Goal: Task Accomplishment & Management: Use online tool/utility

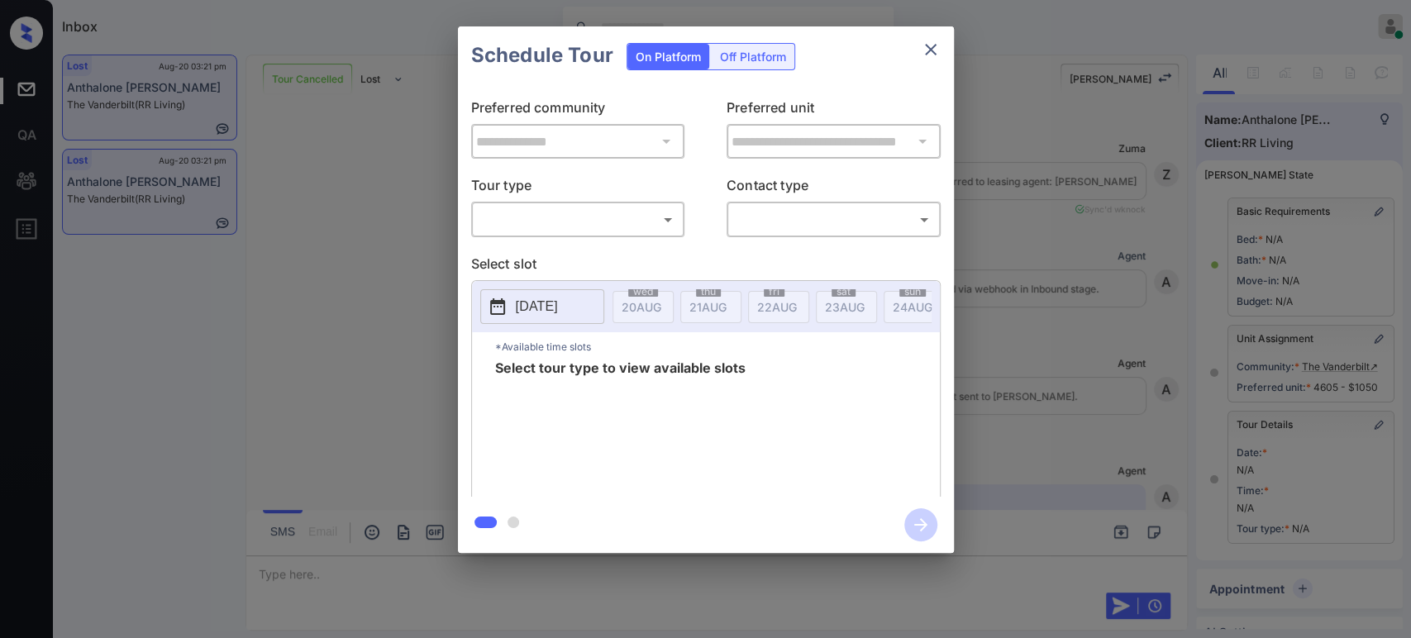
scroll to position [183, 0]
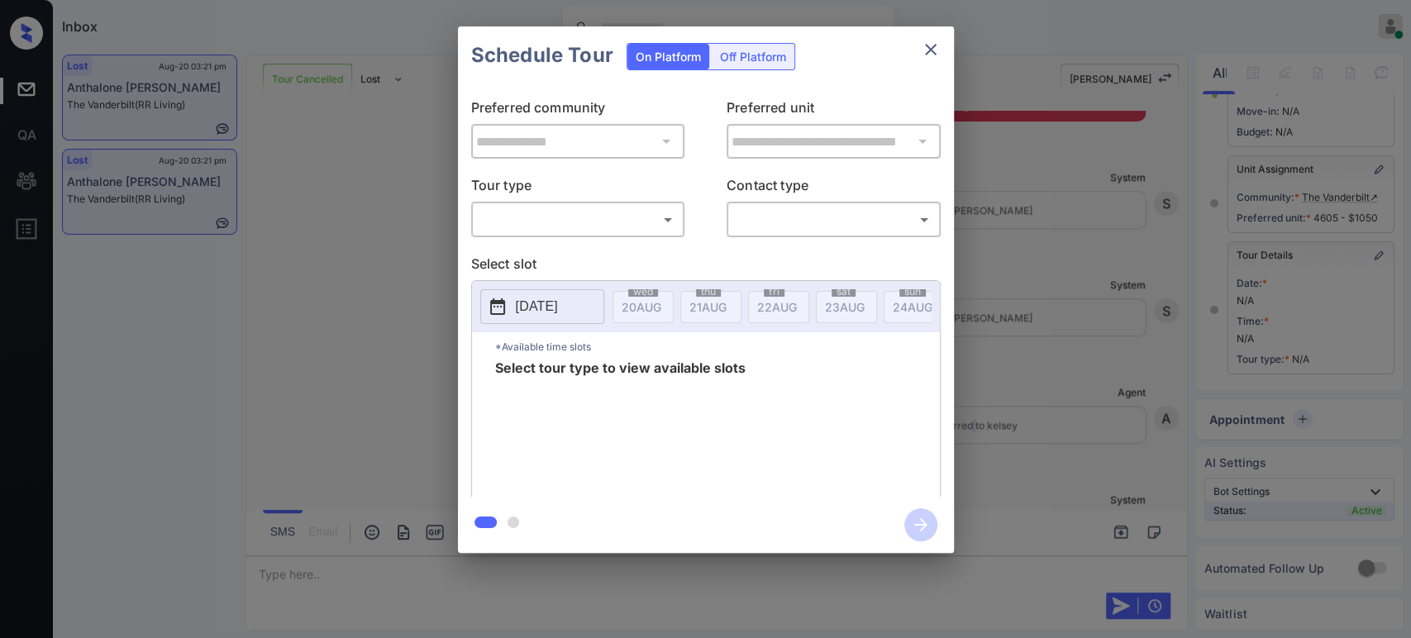
click at [575, 222] on body "Inbox Hope Jatap Online Set yourself offline Set yourself on break Profile Swit…" at bounding box center [705, 319] width 1411 height 638
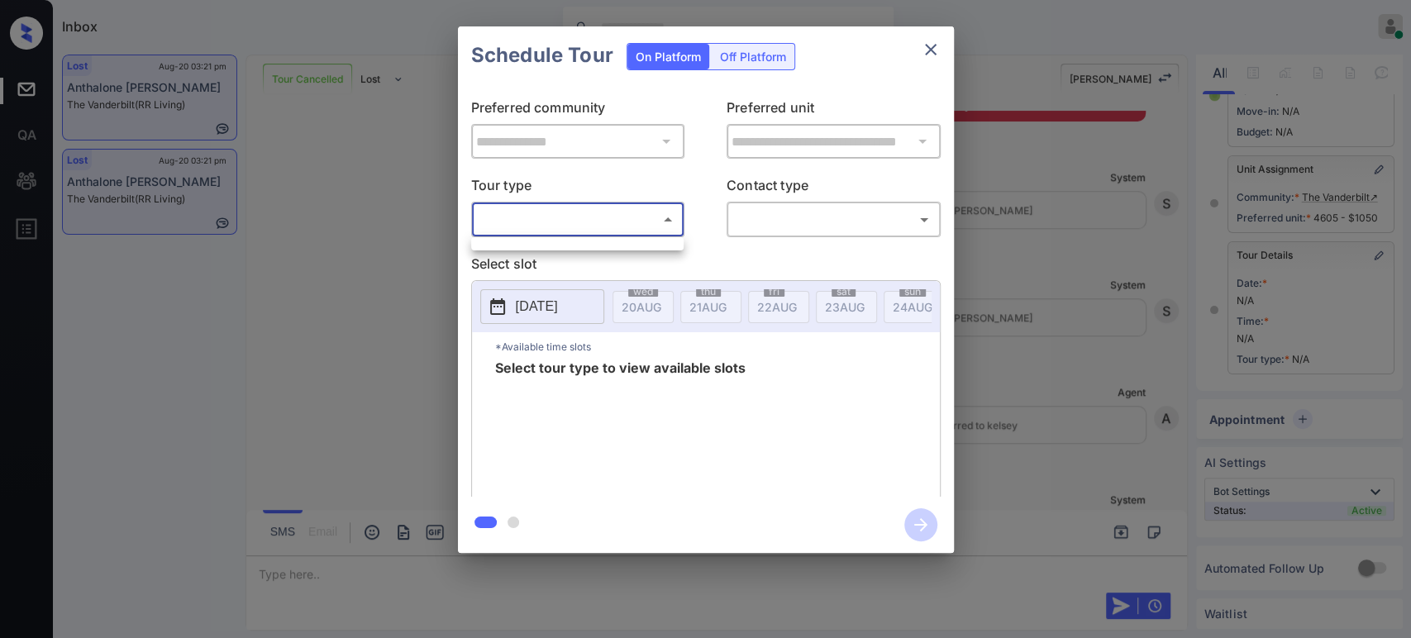
click at [173, 202] on div at bounding box center [705, 319] width 1411 height 638
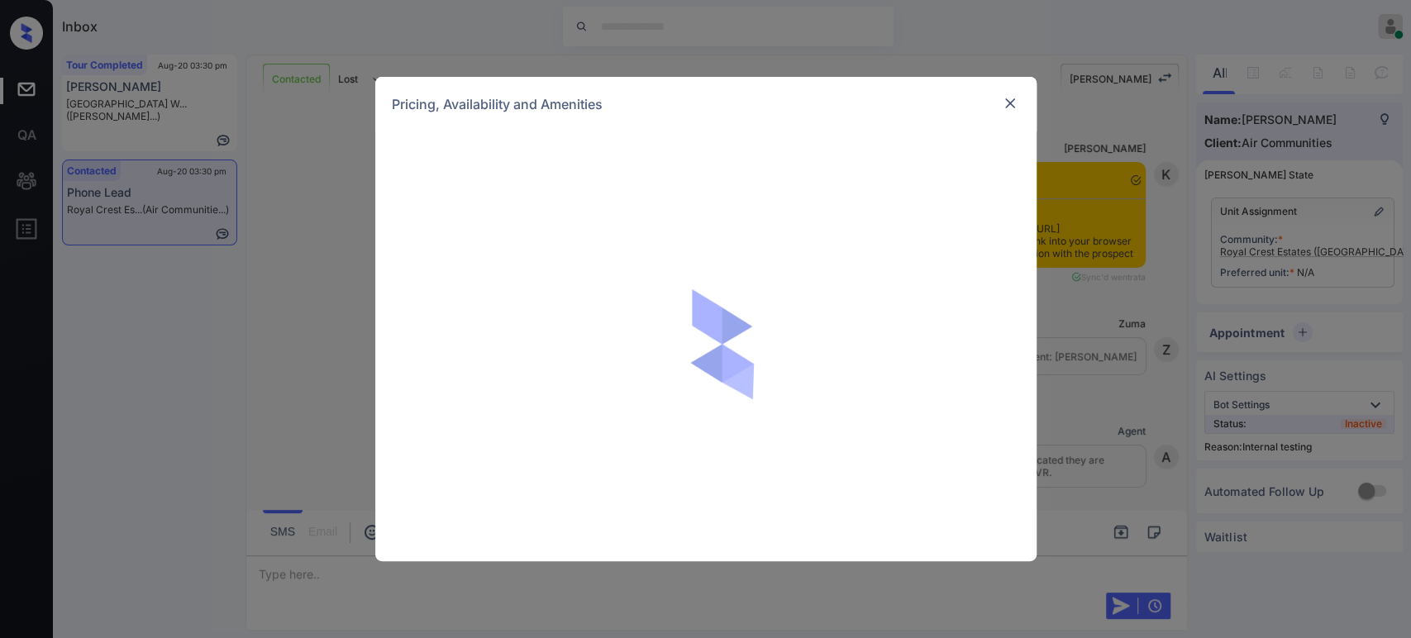
scroll to position [3264, 0]
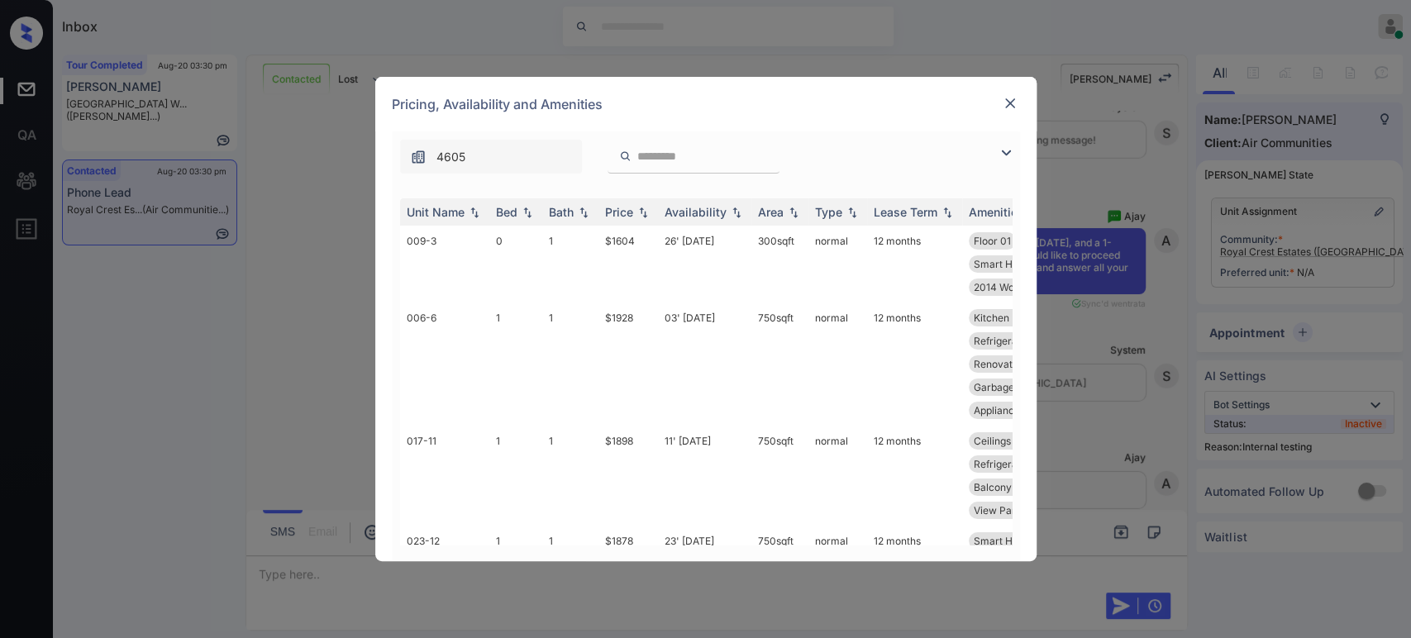
click at [689, 145] on div at bounding box center [694, 157] width 172 height 34
click at [685, 150] on input "search" at bounding box center [704, 157] width 136 height 14
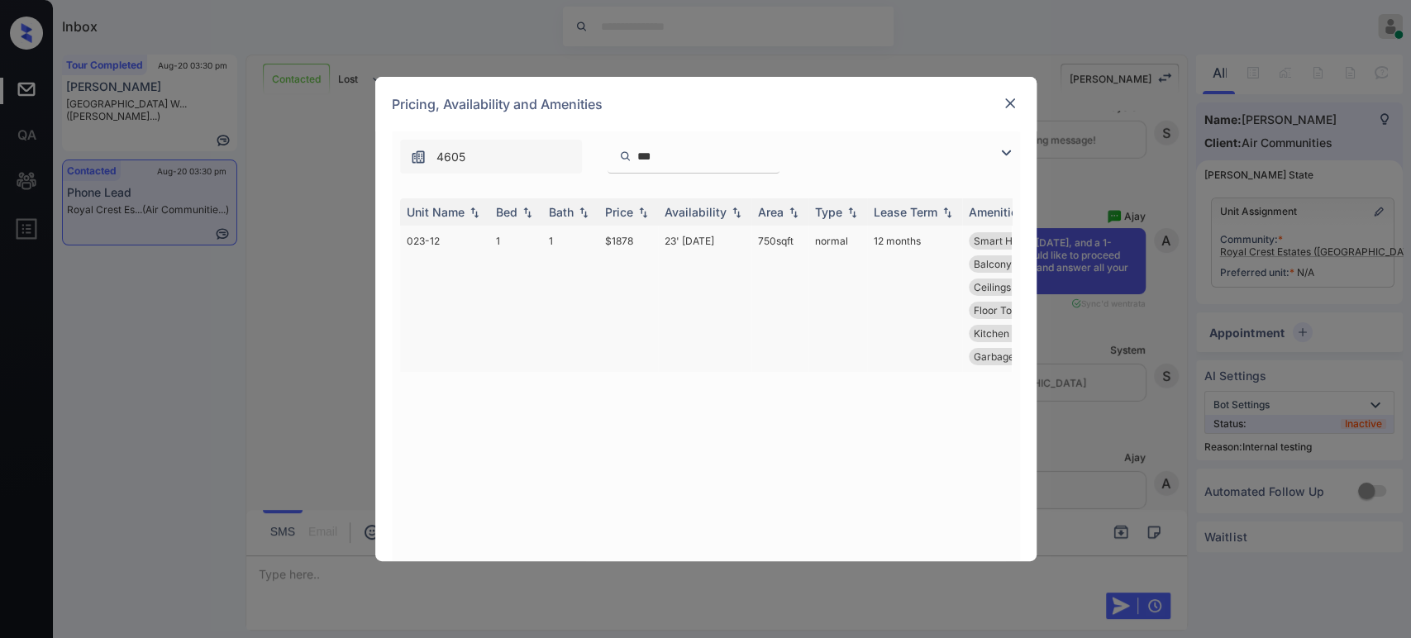
type input "***"
click at [623, 237] on td "$1878" at bounding box center [629, 299] width 60 height 146
click at [621, 238] on td "$1878" at bounding box center [629, 299] width 60 height 146
click at [623, 236] on td "$1878" at bounding box center [629, 299] width 60 height 146
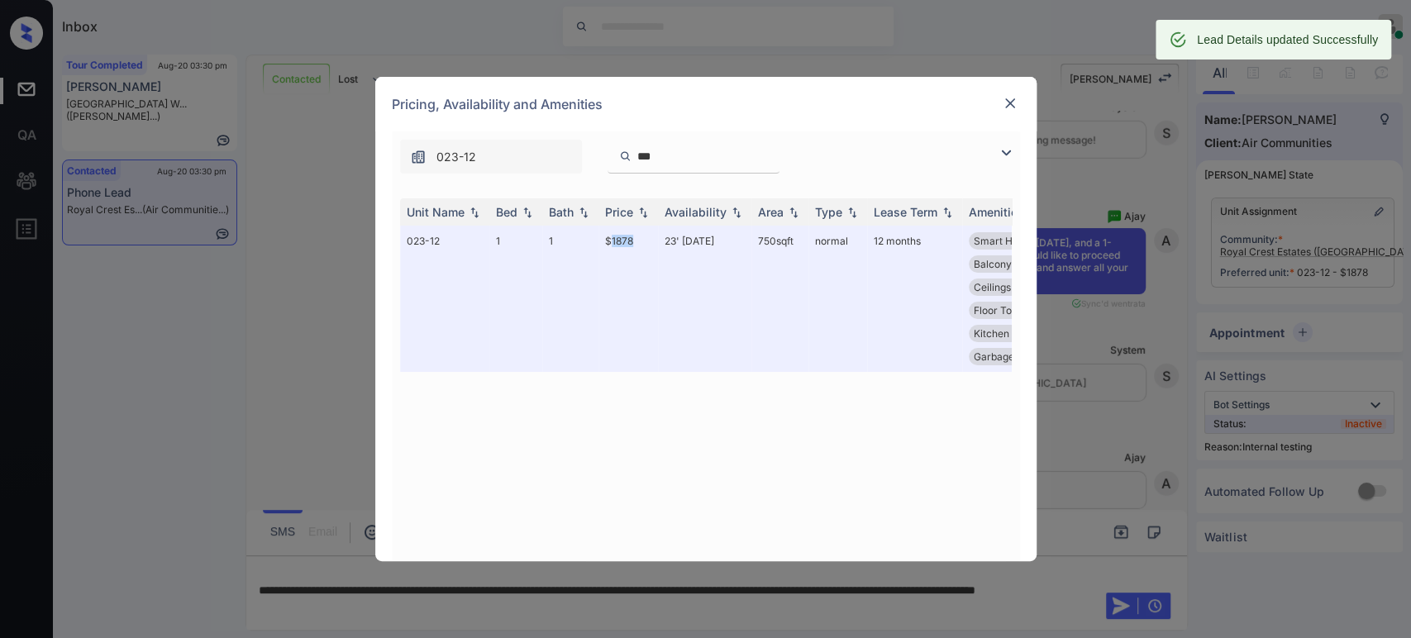
click at [1013, 103] on img at bounding box center [1010, 103] width 17 height 17
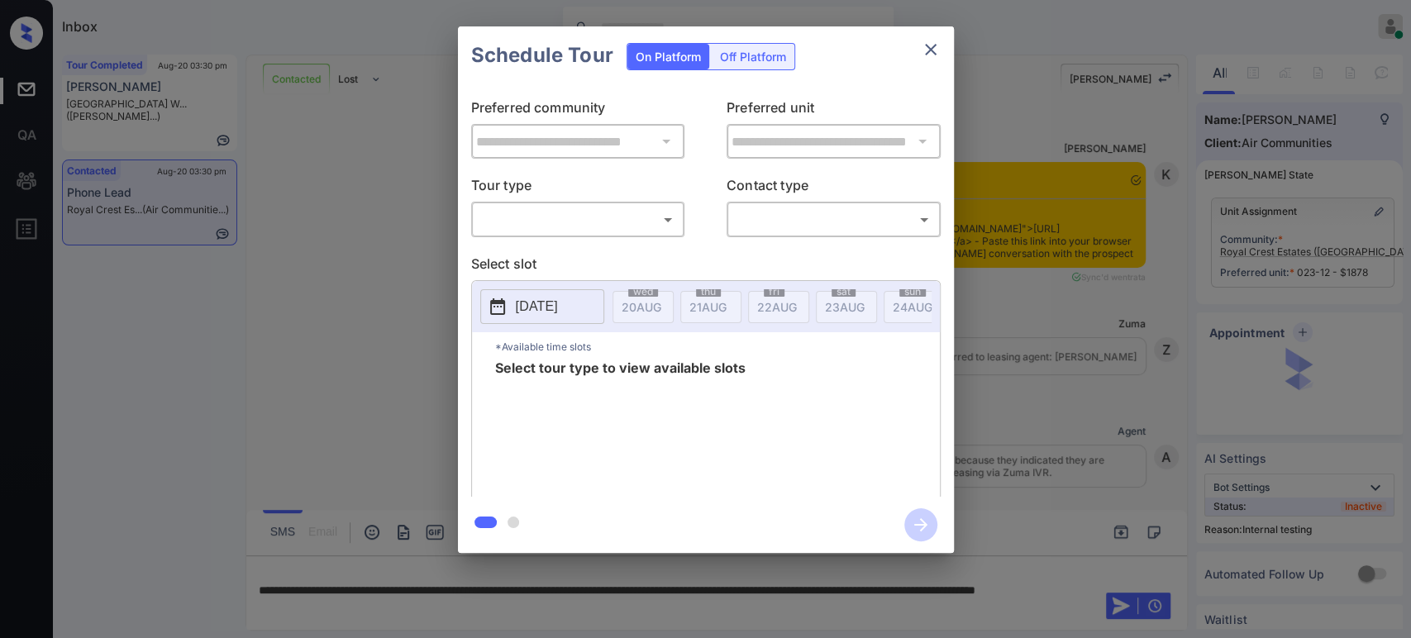
scroll to position [5626, 0]
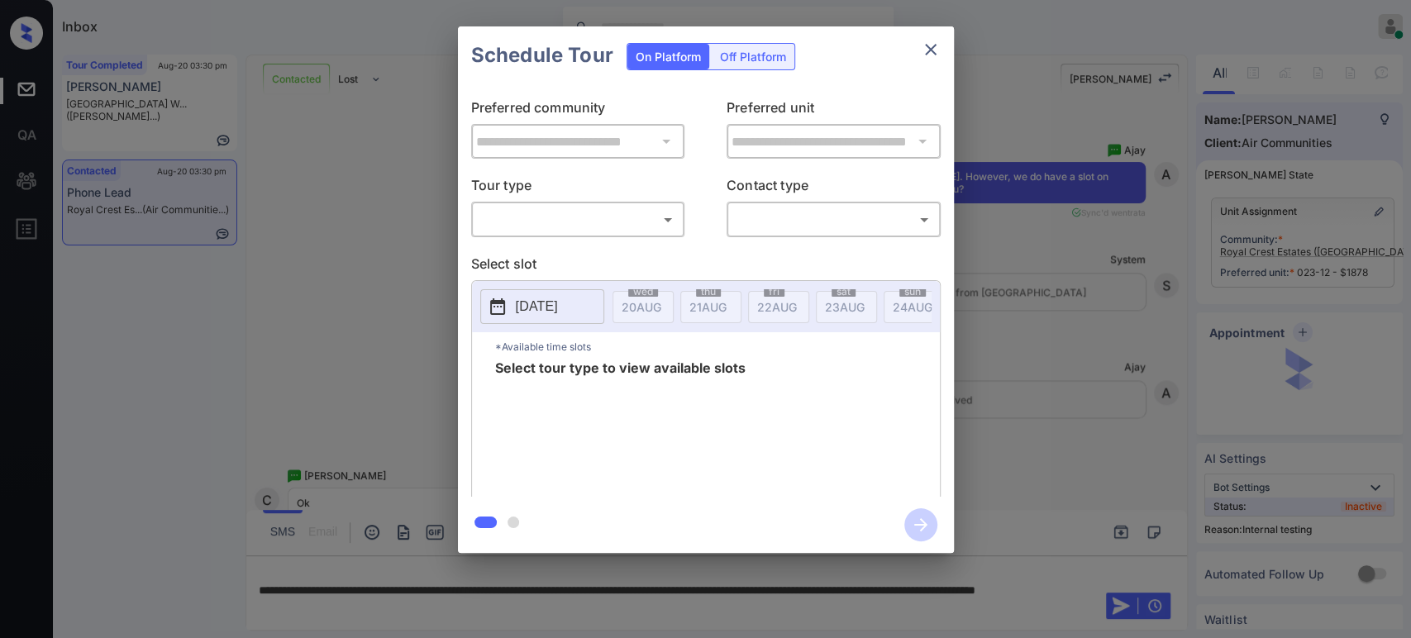
click at [520, 220] on body "Inbox Hope Jatap Online Set yourself offline Set yourself on break Profile Swit…" at bounding box center [705, 319] width 1411 height 638
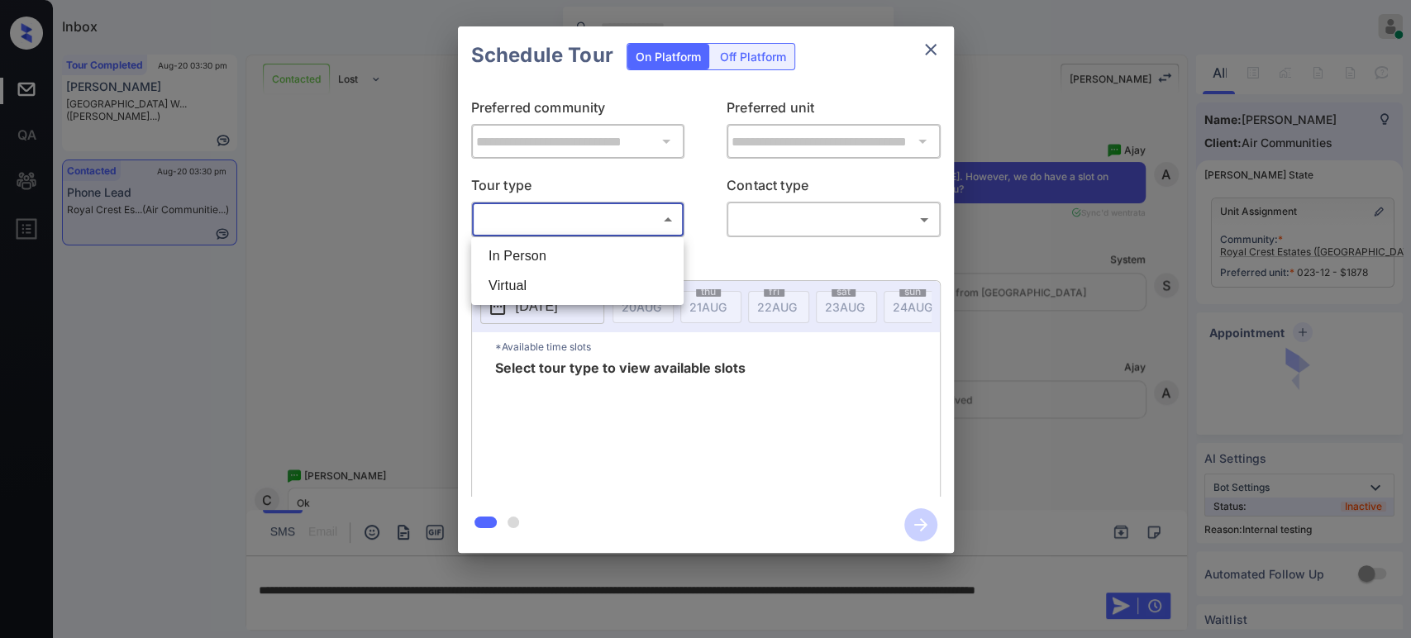
click at [512, 251] on li "In Person" at bounding box center [577, 256] width 204 height 30
type input "********"
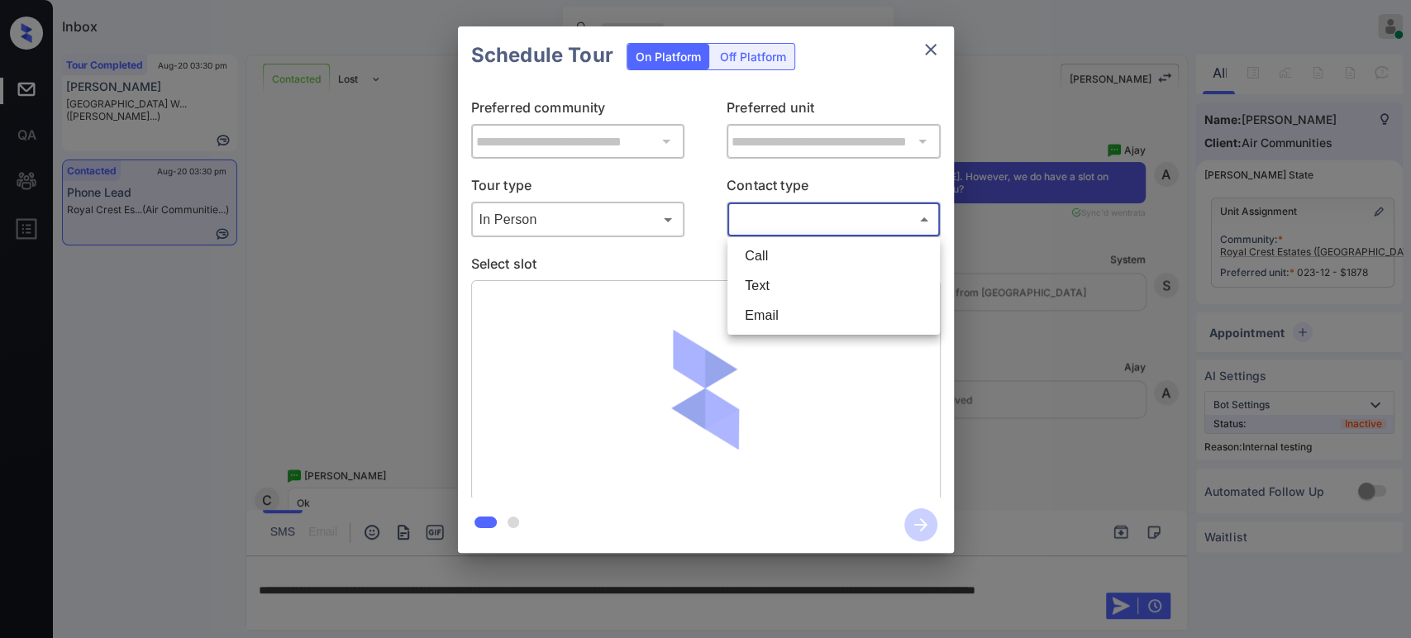
click at [802, 216] on body "Inbox Hope Jatap Online Set yourself offline Set yourself on break Profile Swit…" at bounding box center [705, 319] width 1411 height 638
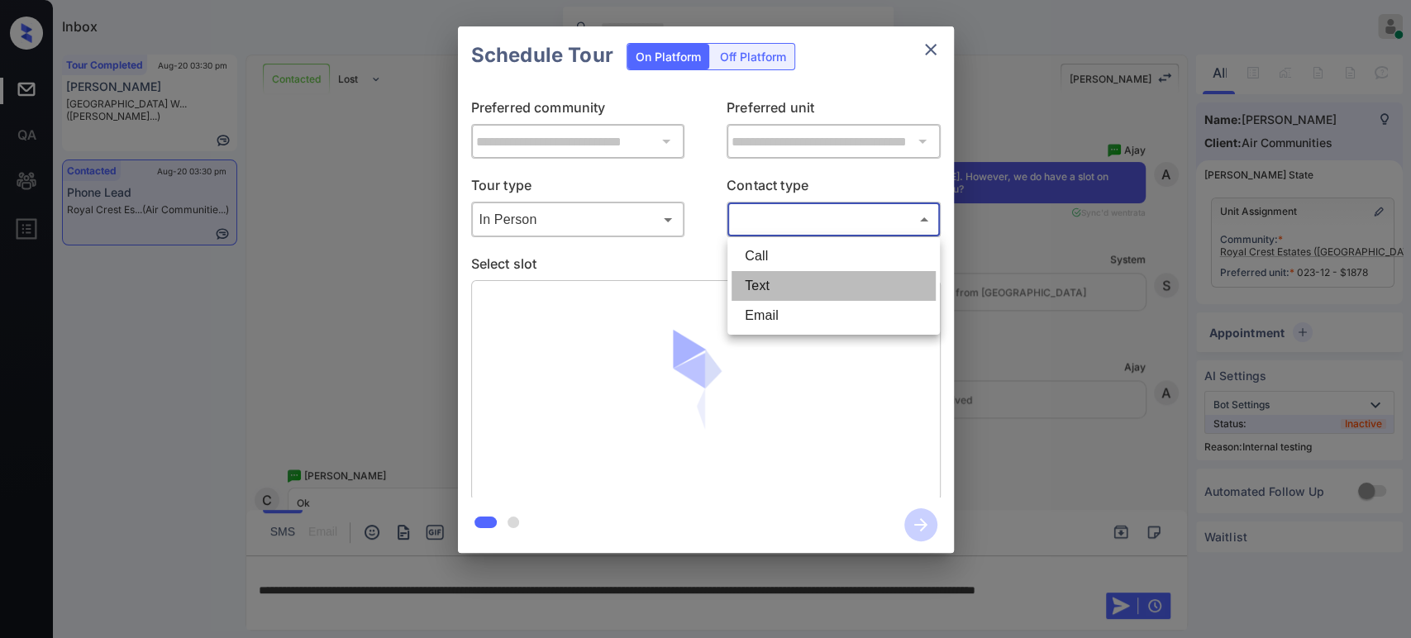
click at [784, 289] on li "Text" at bounding box center [834, 286] width 204 height 30
type input "****"
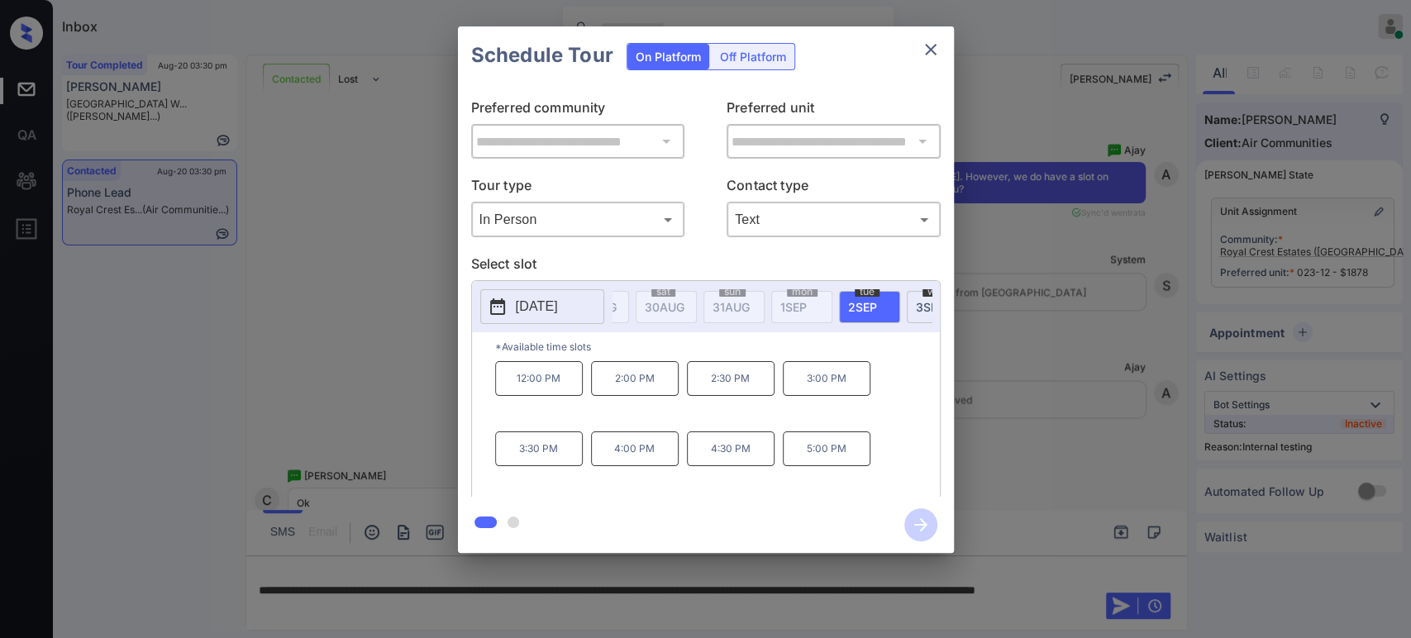
scroll to position [0, 661]
click at [643, 387] on p "2:00 PM" at bounding box center [635, 378] width 88 height 35
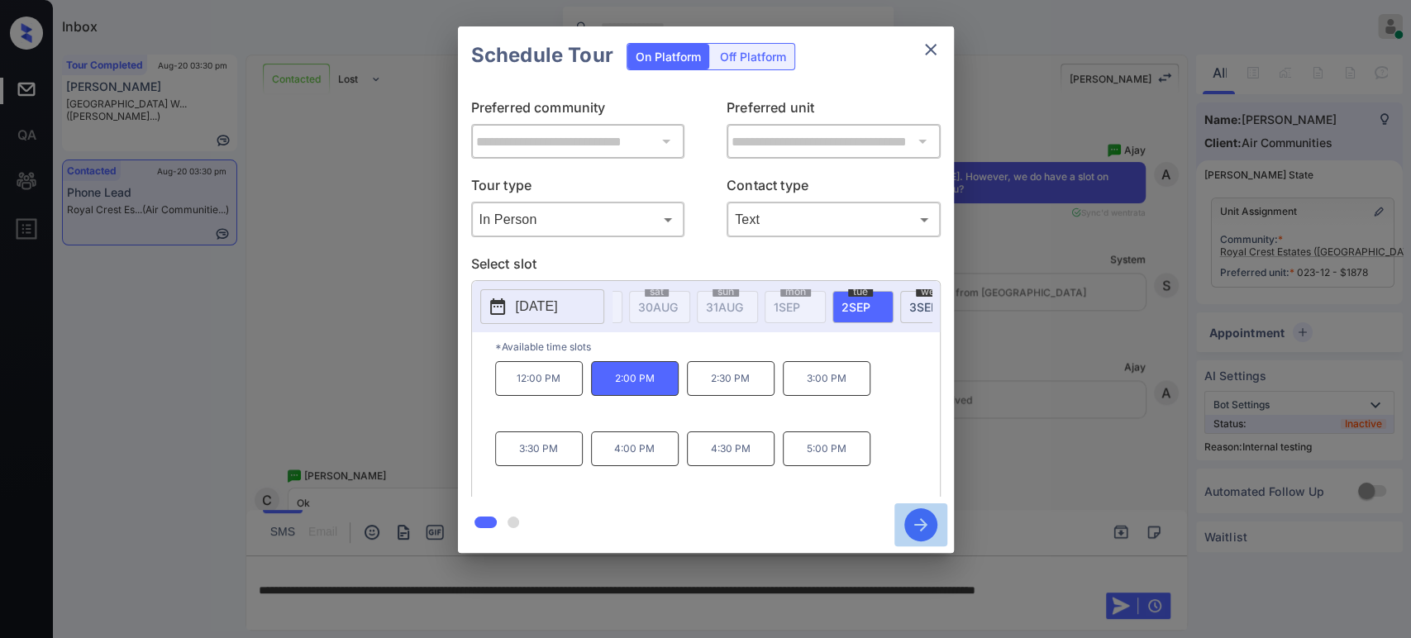
click at [925, 526] on icon "button" at bounding box center [920, 524] width 13 height 13
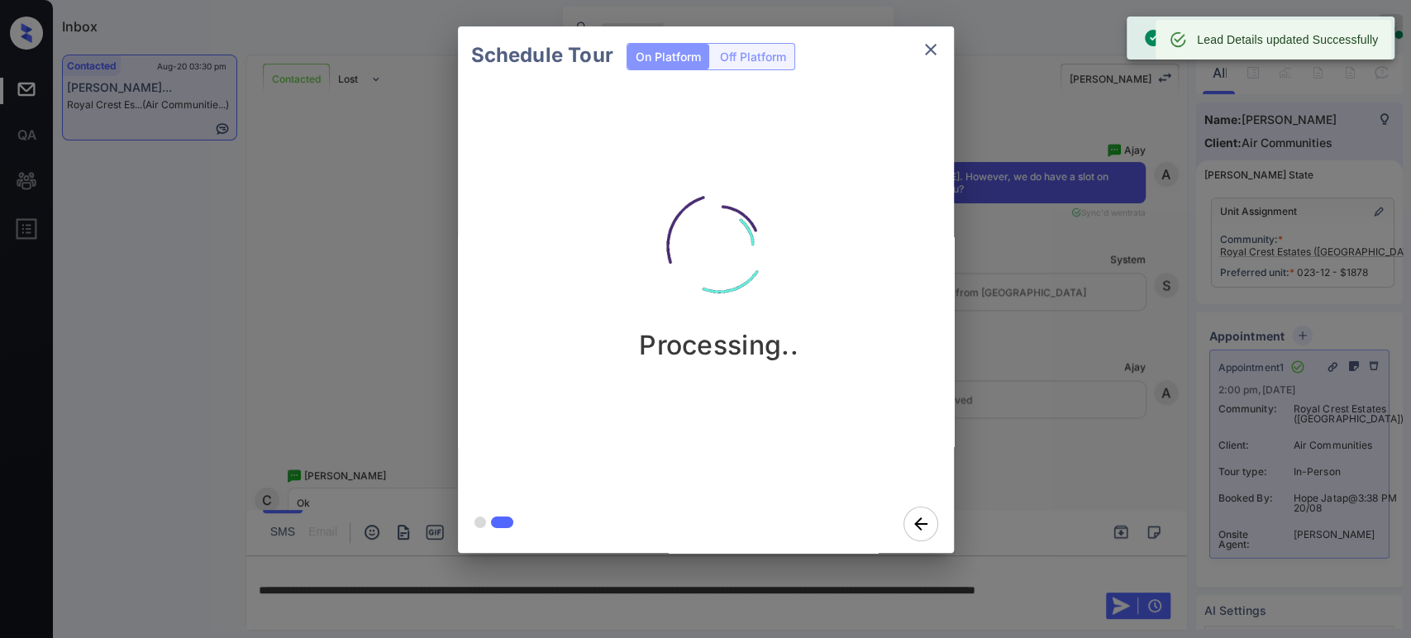
click at [1095, 359] on div "Schedule Tour On Platform Off Platform Processing.." at bounding box center [705, 290] width 1411 height 580
